Goal: Book appointment/travel/reservation

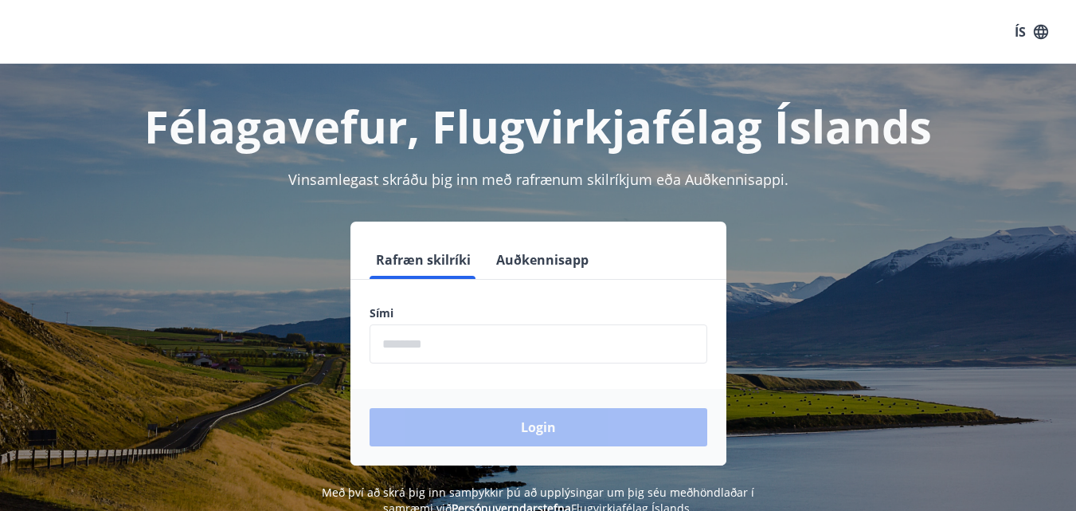
click at [478, 311] on label "Sími" at bounding box center [539, 313] width 338 height 16
click at [544, 257] on button "Auðkennisapp" at bounding box center [542, 260] width 105 height 38
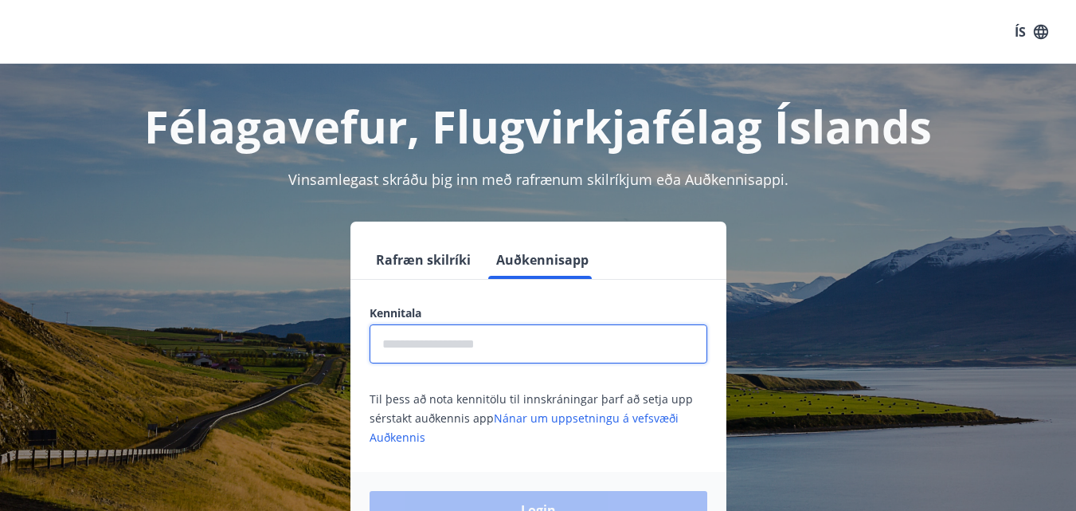
click at [515, 347] on input "text" at bounding box center [539, 343] width 338 height 39
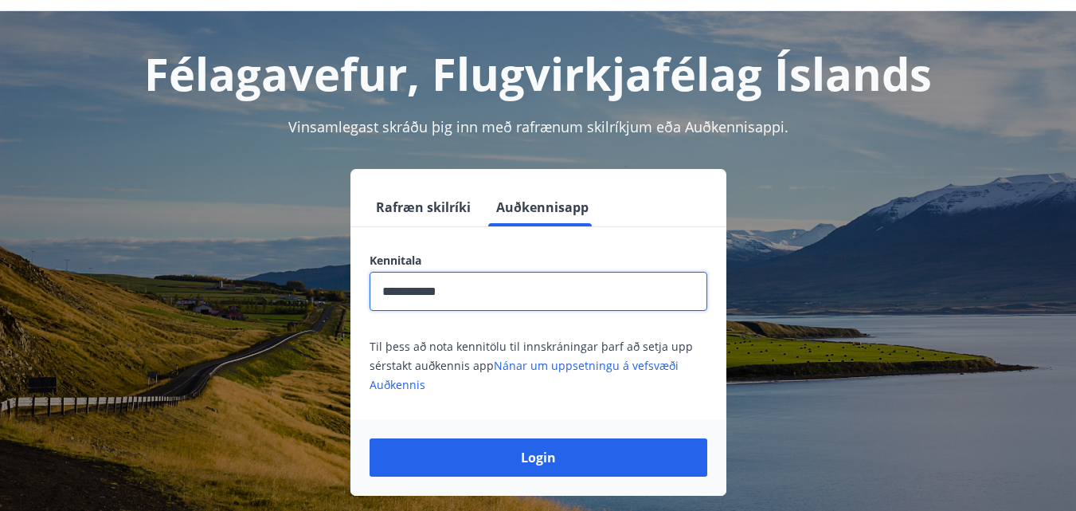
scroll to position [80, 0]
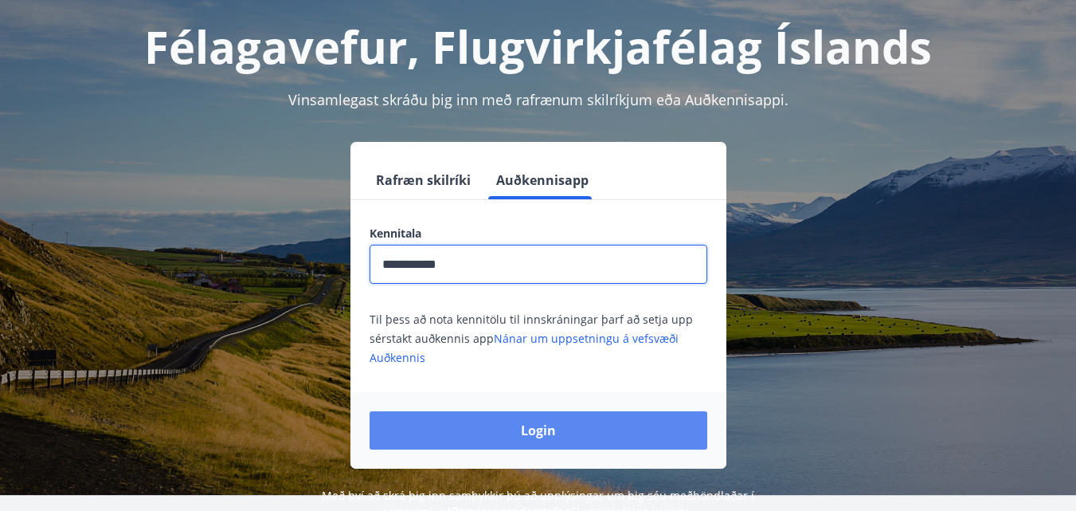
type input "**********"
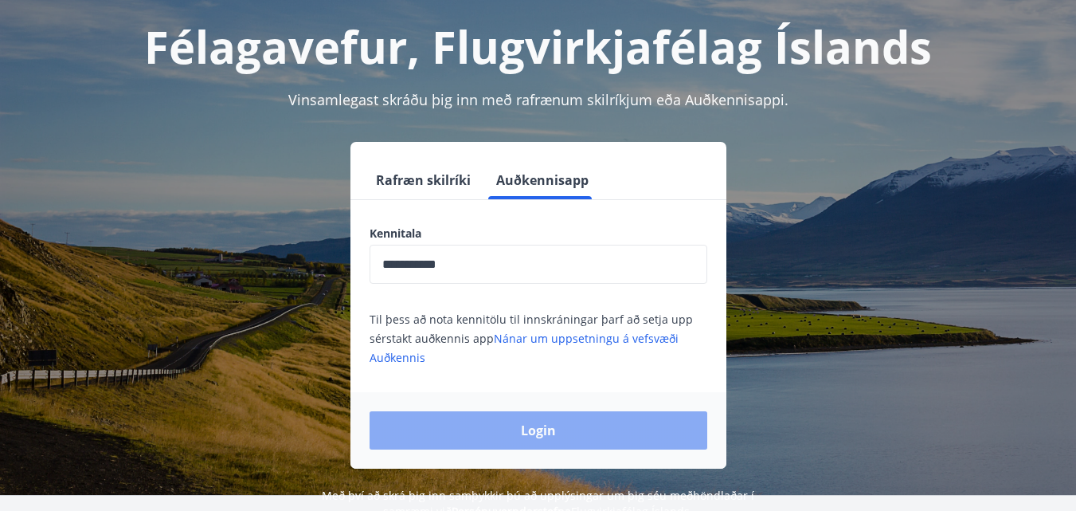
click at [565, 425] on button "Login" at bounding box center [539, 430] width 338 height 38
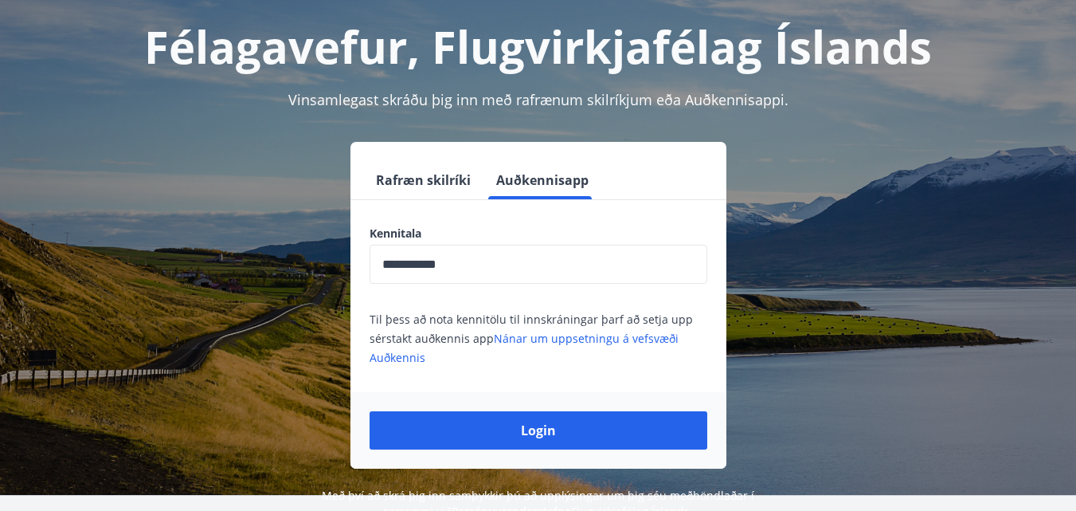
drag, startPoint x: 596, startPoint y: 428, endPoint x: 675, endPoint y: 366, distance: 99.9
click at [597, 428] on button "Login" at bounding box center [539, 430] width 338 height 38
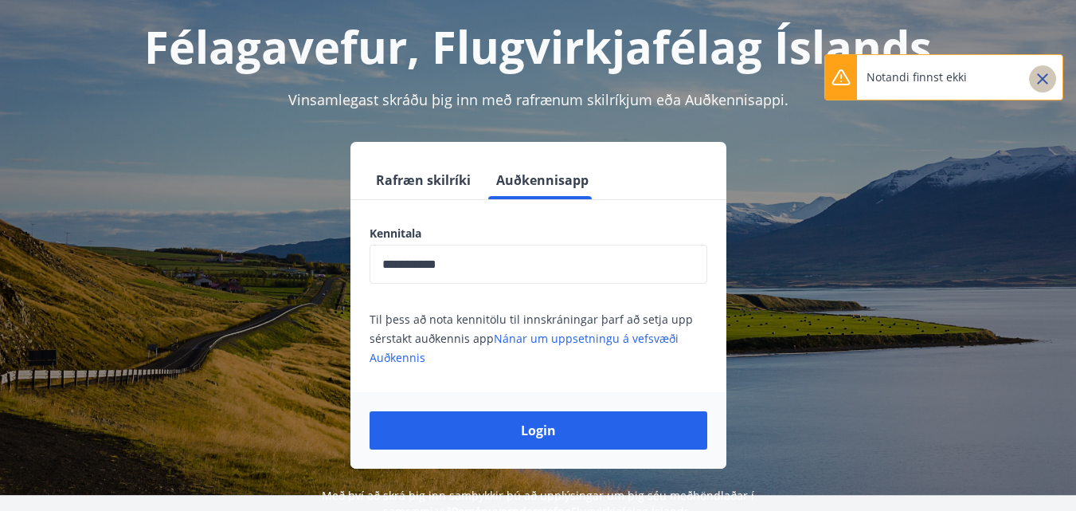
click at [1036, 76] on icon "Close" at bounding box center [1042, 78] width 19 height 19
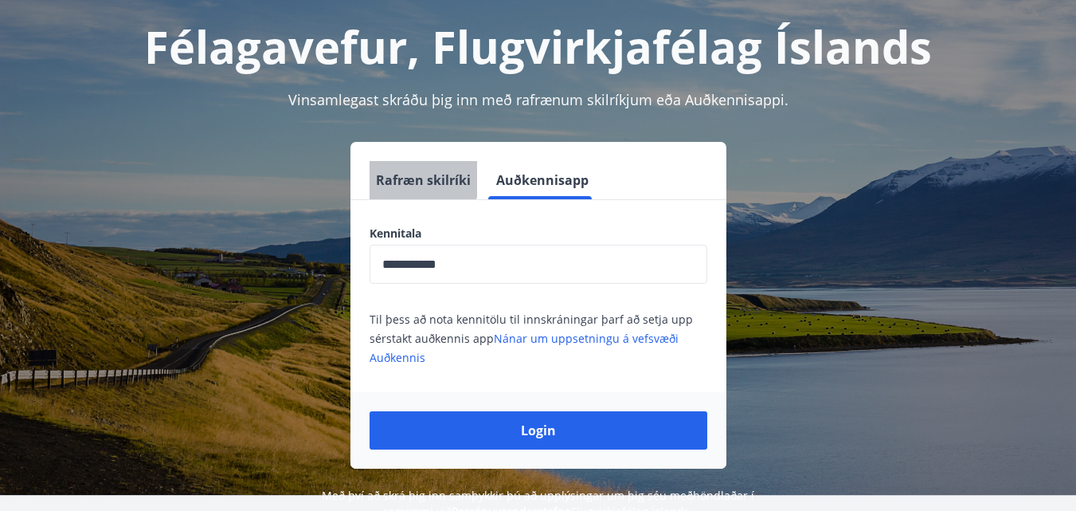
click at [397, 177] on button "Rafræn skilríki" at bounding box center [424, 180] width 108 height 38
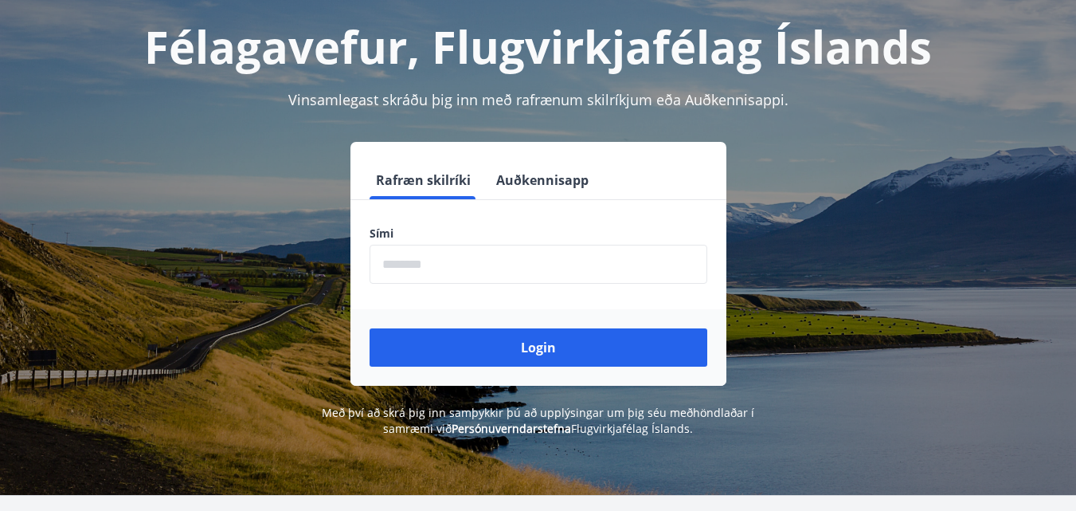
click at [464, 260] on input "phone" at bounding box center [539, 264] width 338 height 39
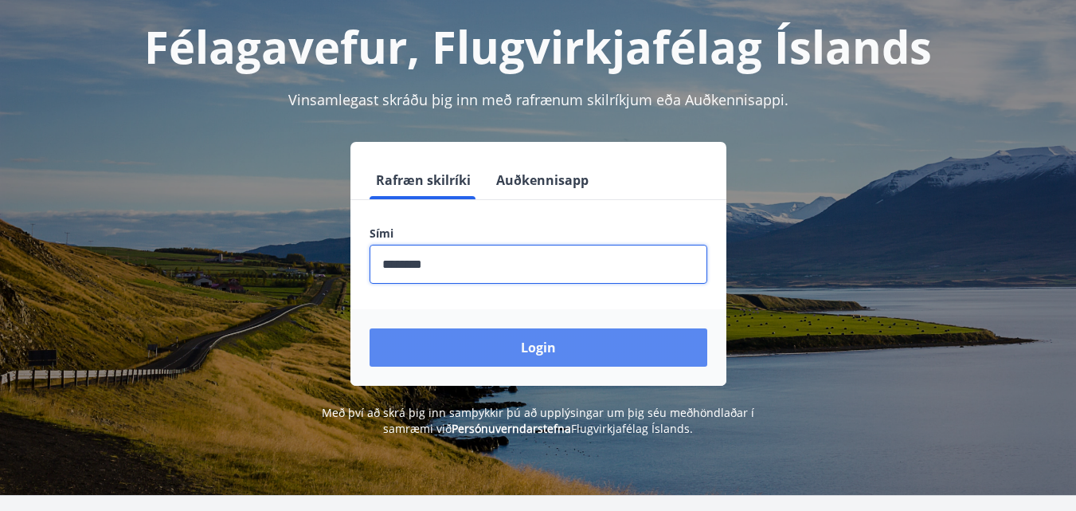
type input "********"
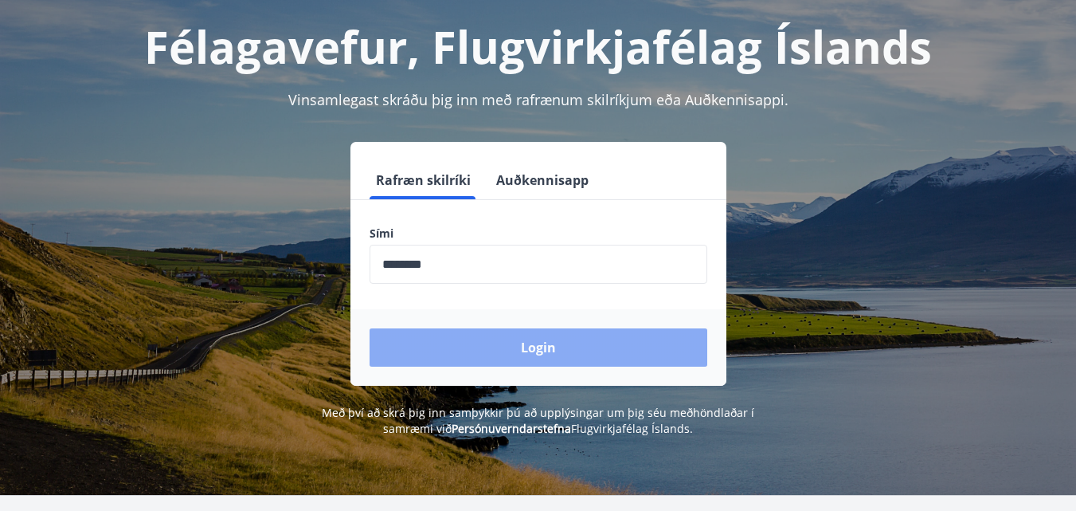
click at [570, 343] on button "Login" at bounding box center [539, 347] width 338 height 38
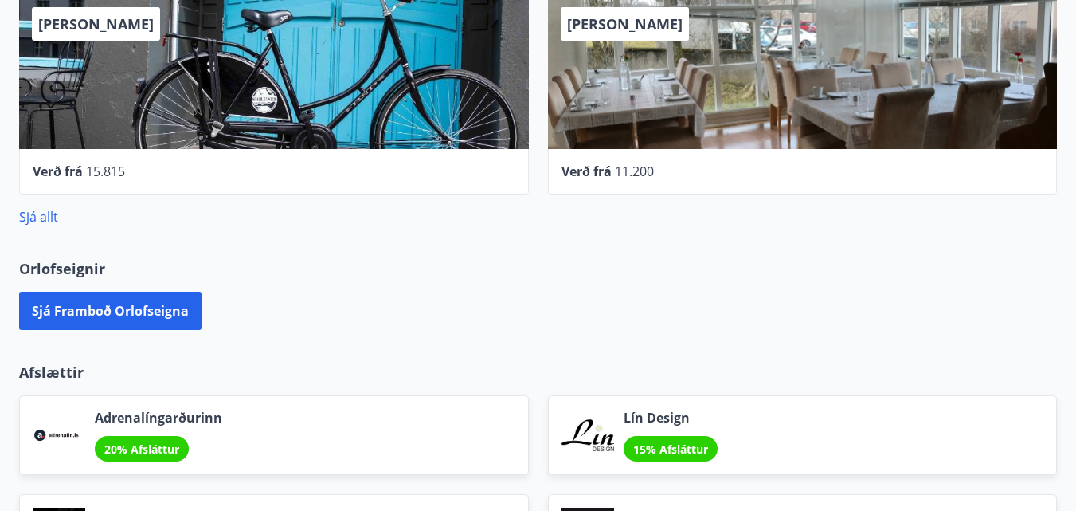
scroll to position [956, 0]
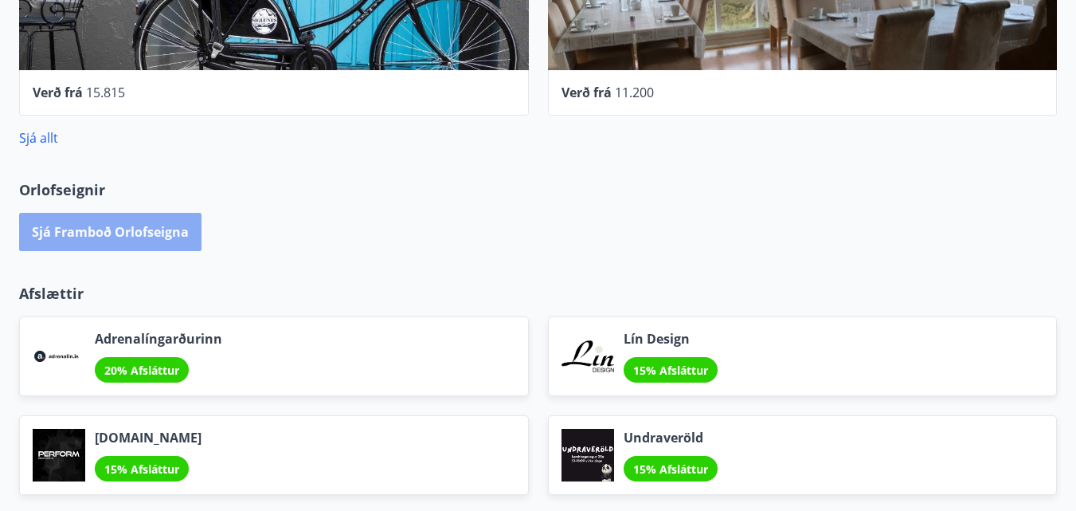
click at [117, 225] on button "Sjá framboð orlofseigna" at bounding box center [110, 232] width 182 height 38
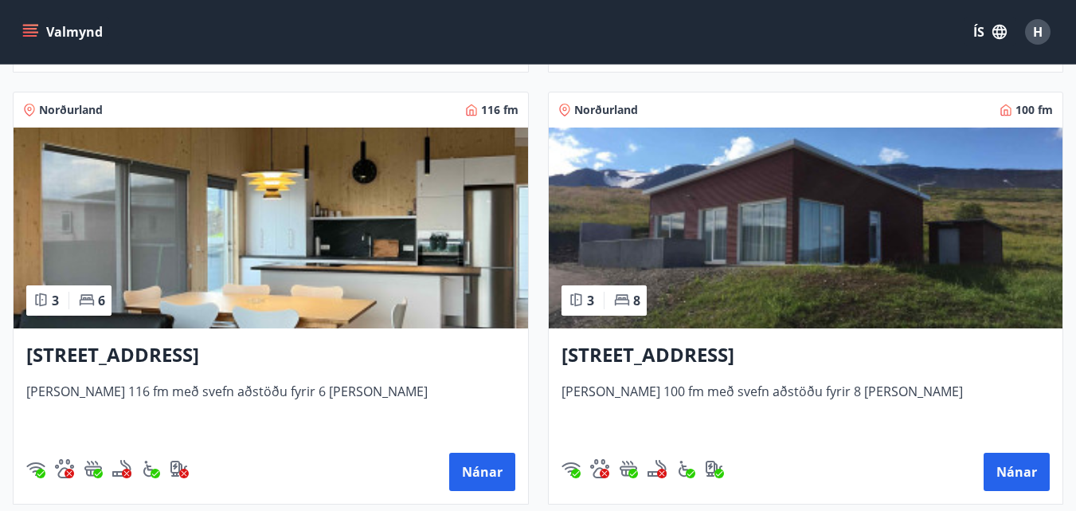
scroll to position [797, 0]
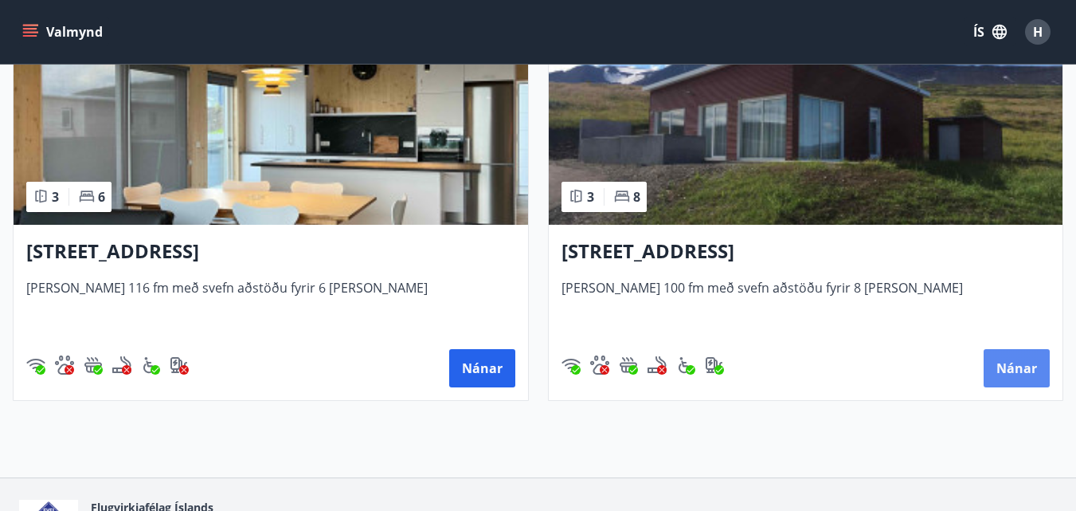
click at [1023, 363] on button "Nánar" at bounding box center [1017, 368] width 66 height 38
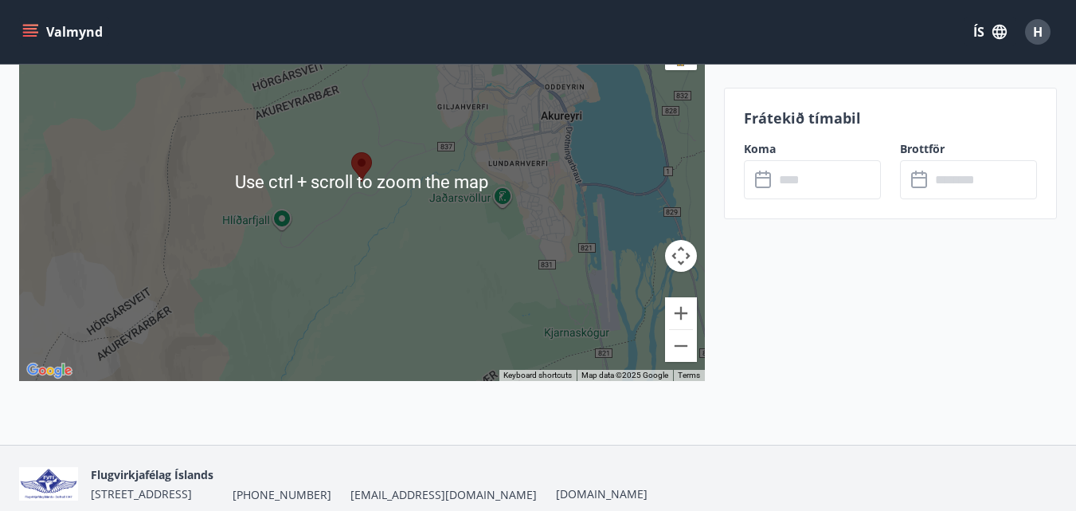
scroll to position [2661, 0]
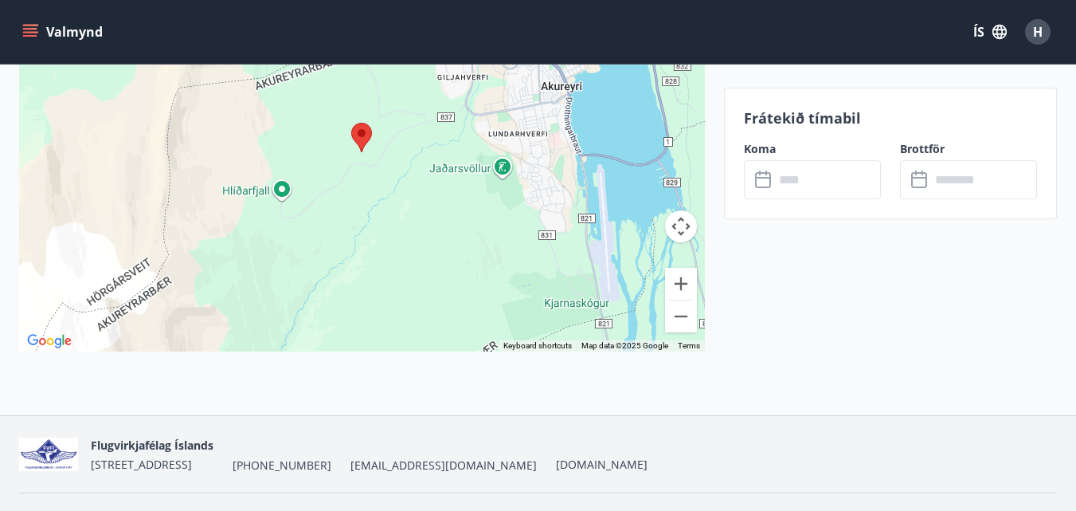
click at [766, 180] on icon at bounding box center [764, 179] width 19 height 19
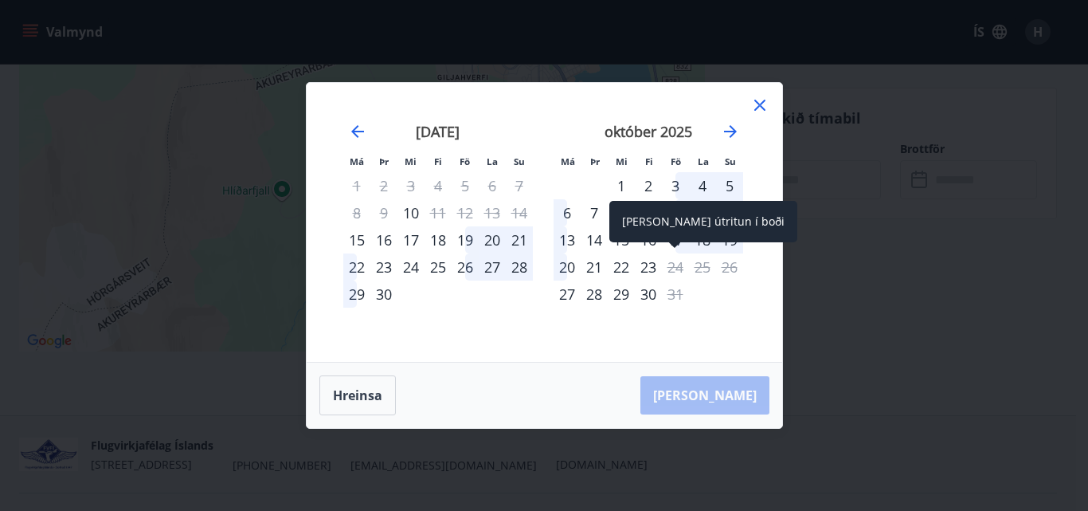
click at [677, 240] on div "[PERSON_NAME] útritun í boði" at bounding box center [703, 221] width 188 height 41
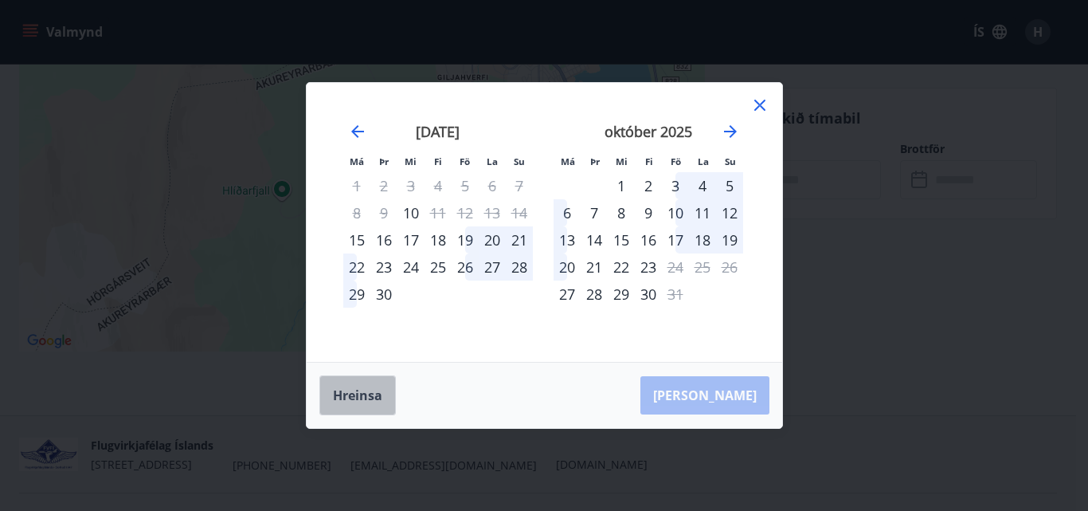
click at [362, 394] on button "Hreinsa" at bounding box center [357, 395] width 76 height 40
click at [676, 236] on div "17" at bounding box center [675, 239] width 27 height 27
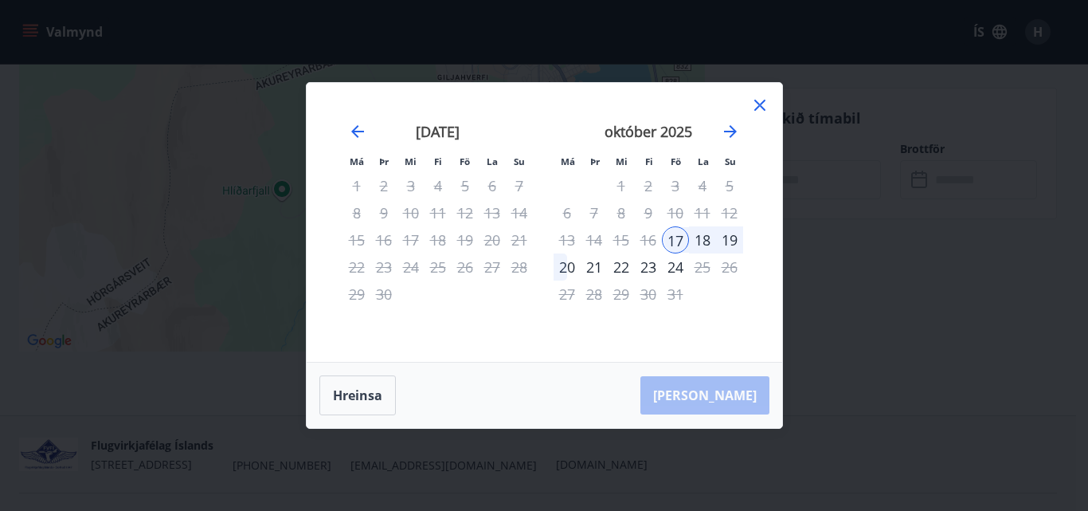
click at [666, 131] on strong "október 2025" at bounding box center [649, 131] width 88 height 19
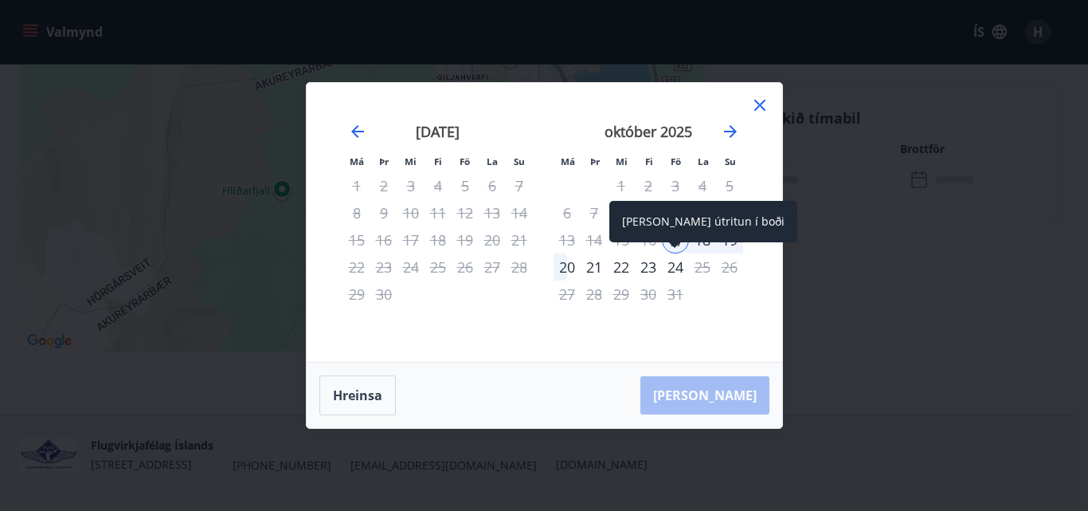
click at [674, 265] on div "24" at bounding box center [675, 266] width 27 height 27
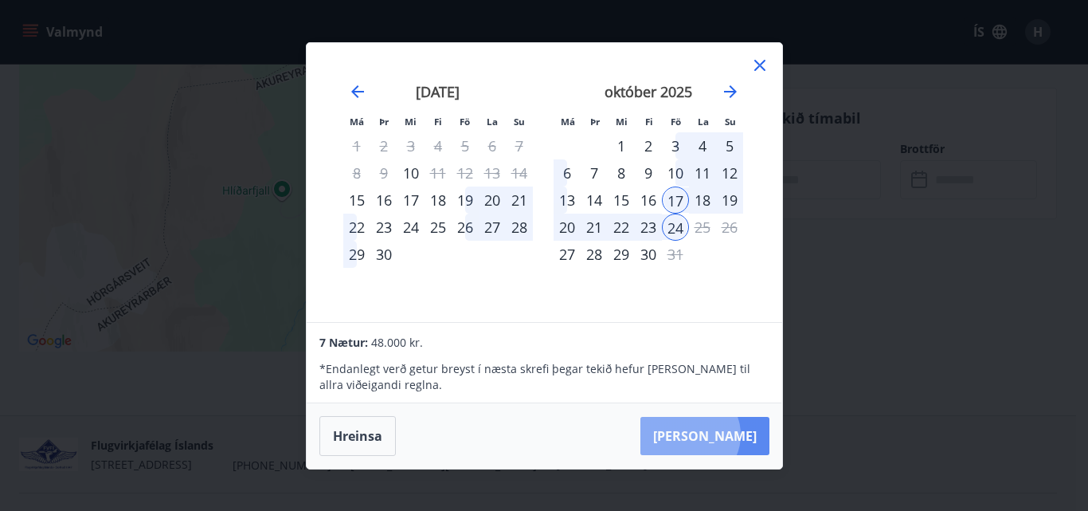
click at [738, 434] on button "[PERSON_NAME]" at bounding box center [704, 436] width 129 height 38
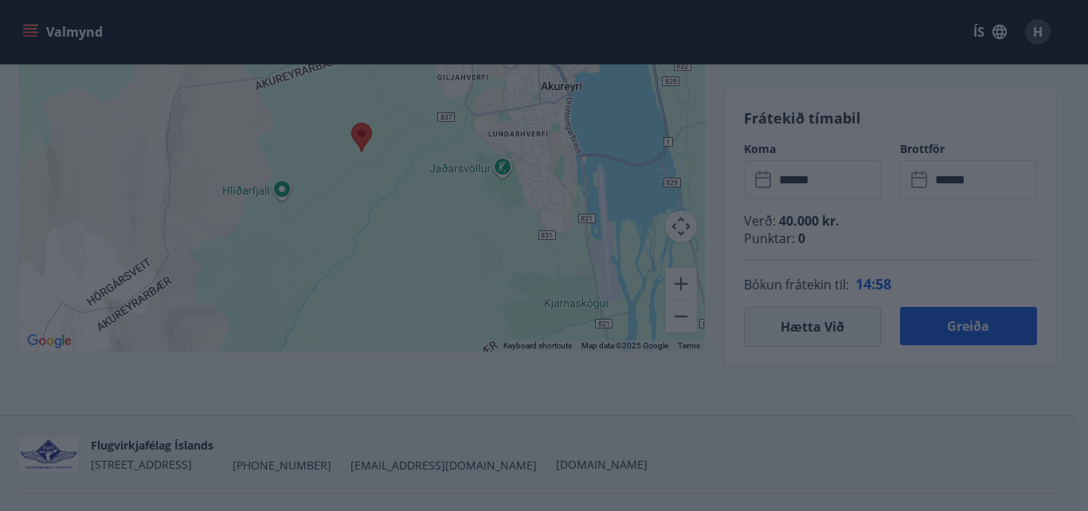
type input "******"
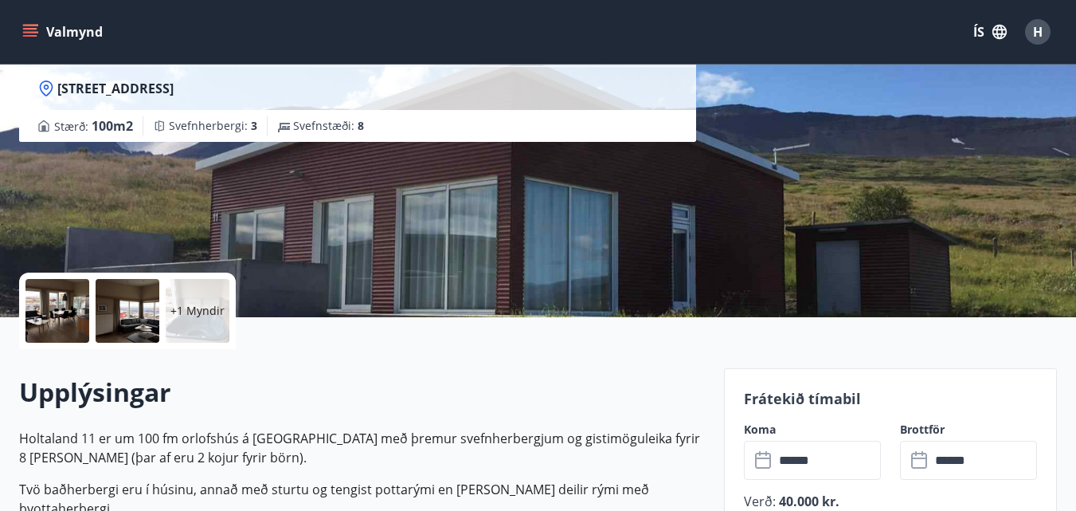
scroll to position [398, 0]
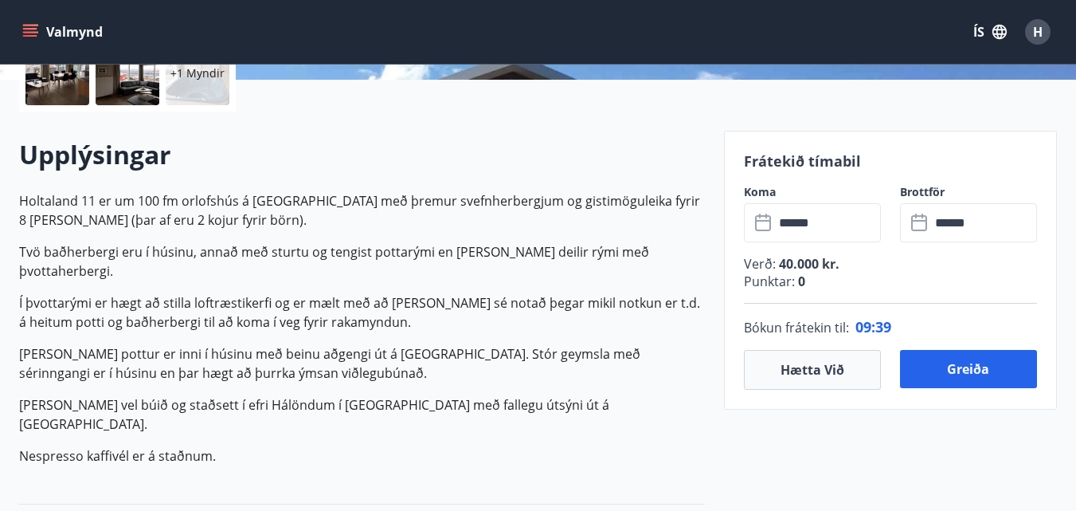
click at [571, 446] on p "Nespresso kaffivél er á staðnum." at bounding box center [362, 455] width 686 height 19
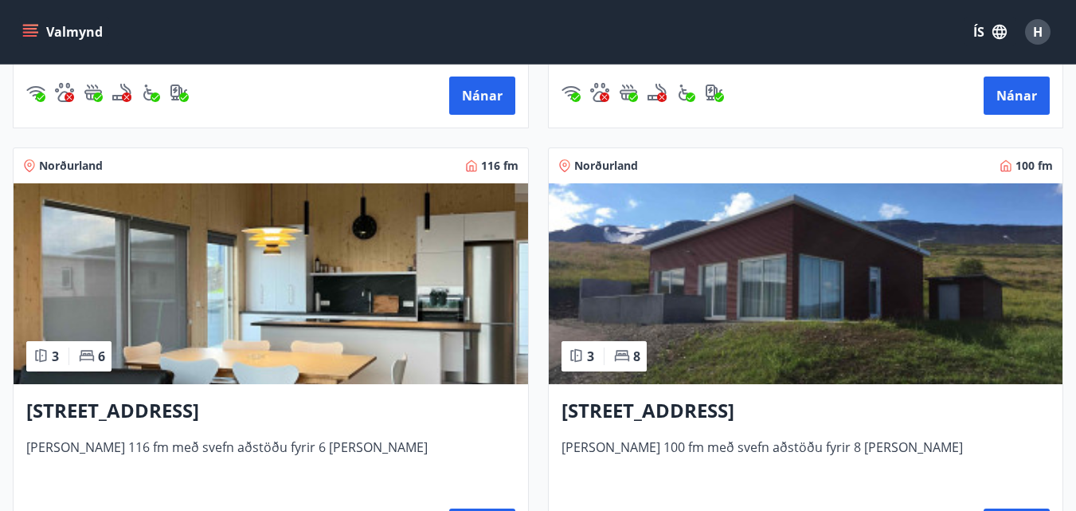
scroll to position [717, 0]
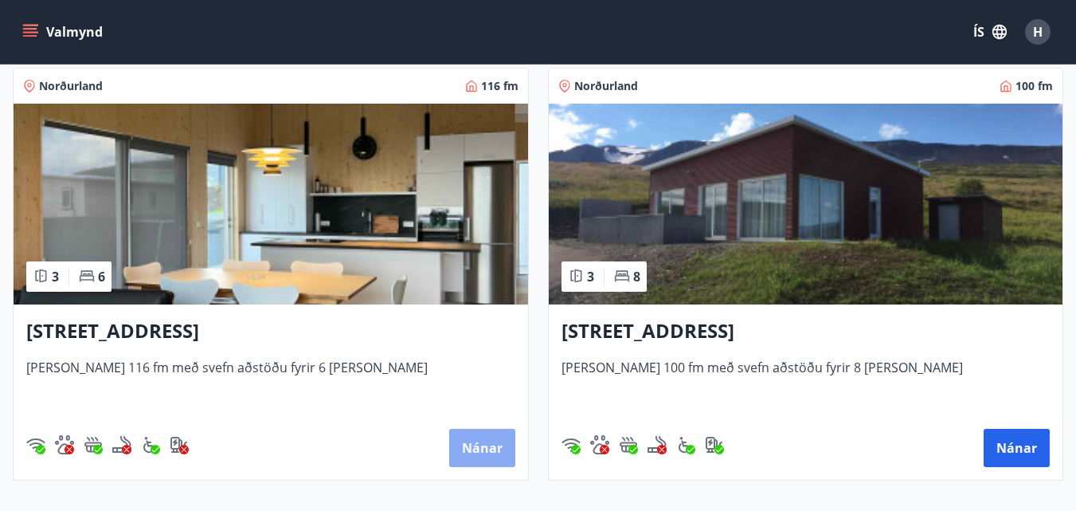
click at [478, 441] on button "Nánar" at bounding box center [482, 448] width 66 height 38
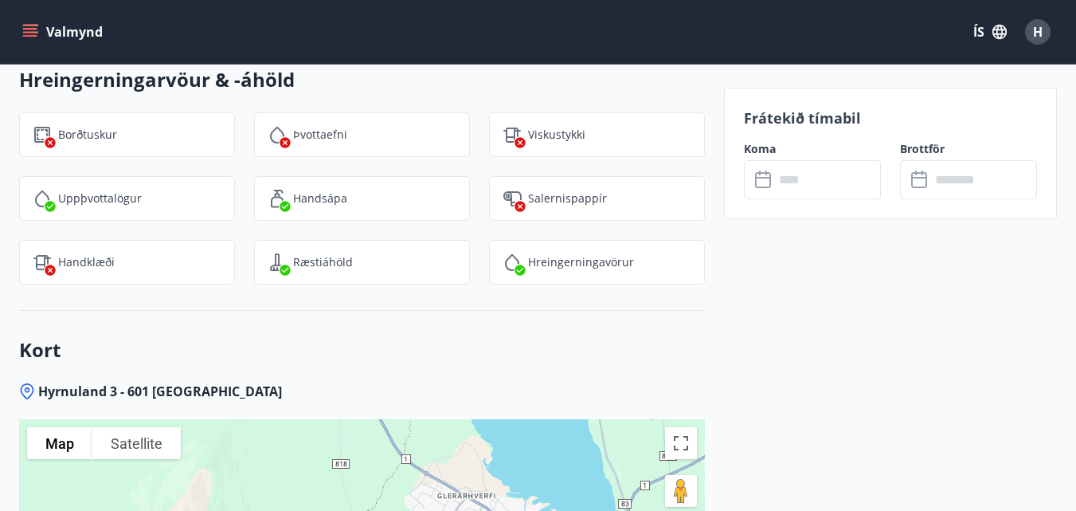
scroll to position [2071, 0]
